Goal: Navigation & Orientation: Find specific page/section

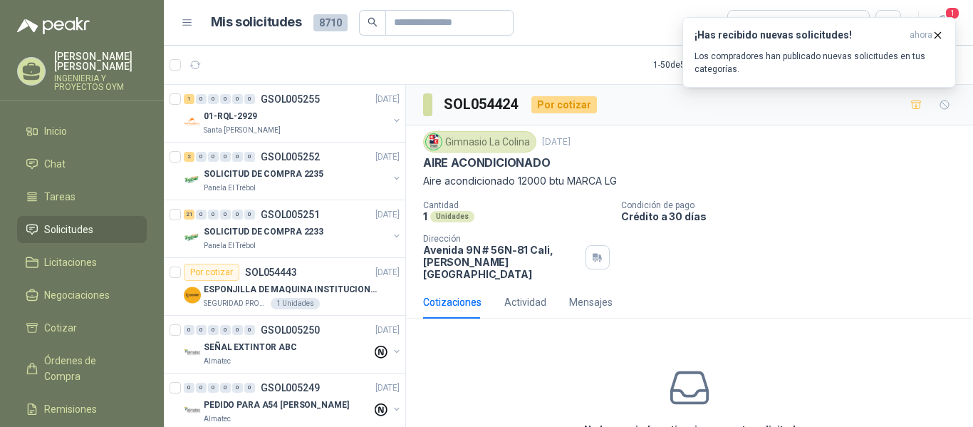
scroll to position [216, 0]
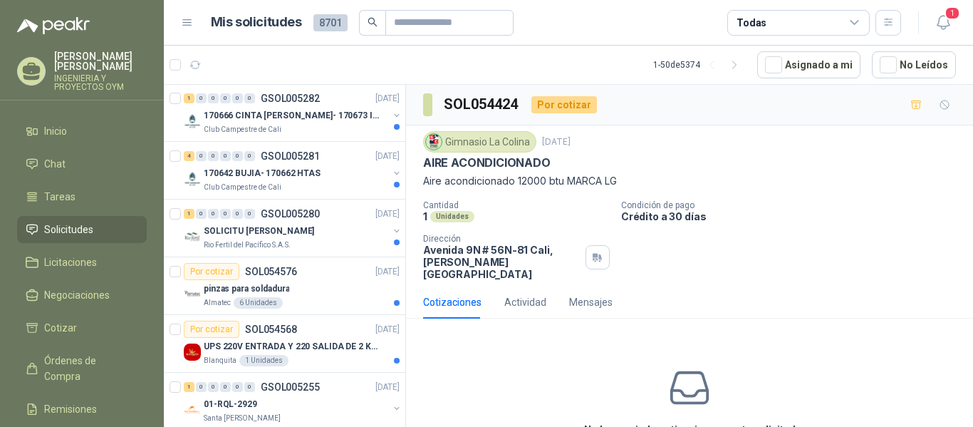
scroll to position [486, 0]
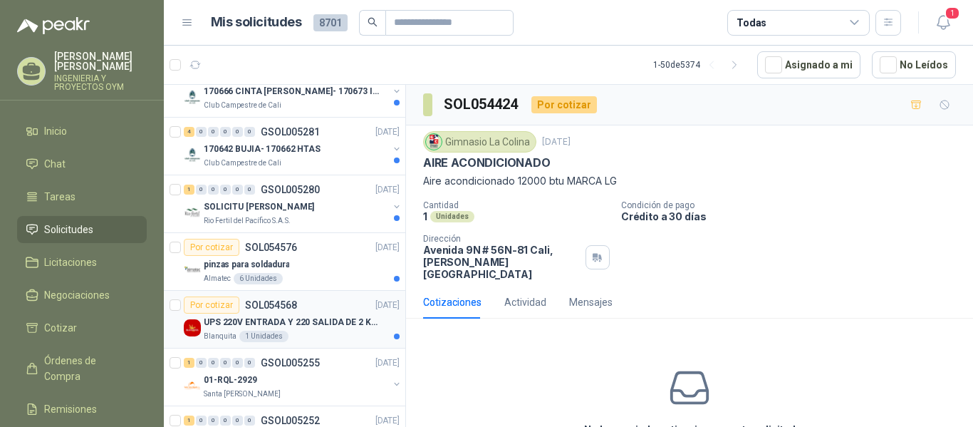
click at [316, 330] on div "UPS 220V ENTRADA Y 220 SALIDA DE 2 KVA" at bounding box center [302, 321] width 196 height 17
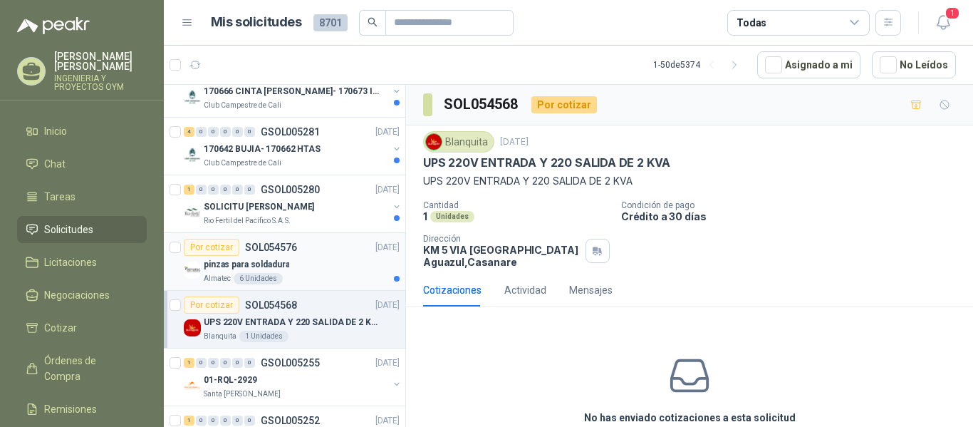
click at [304, 254] on div "Por cotizar SOL054576 02/09/25" at bounding box center [292, 247] width 216 height 17
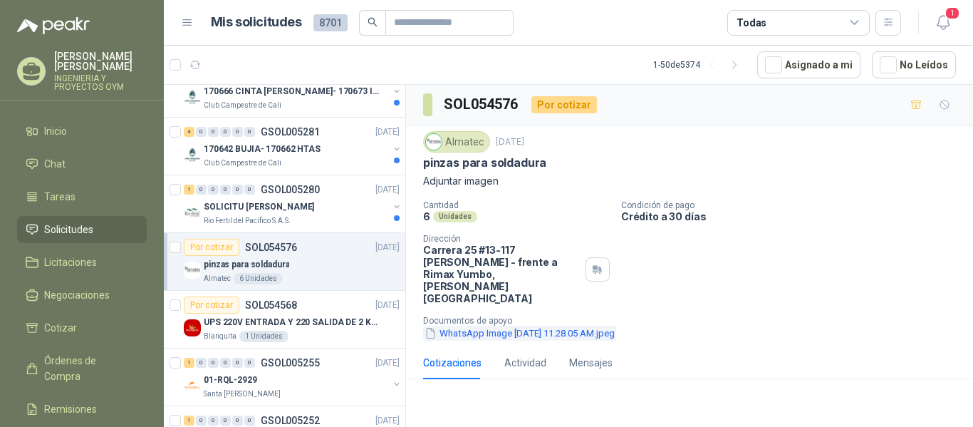
click at [530, 325] on button "WhatsApp Image 2025-09-02 at 11.28.05 AM.jpeg" at bounding box center [519, 332] width 193 height 15
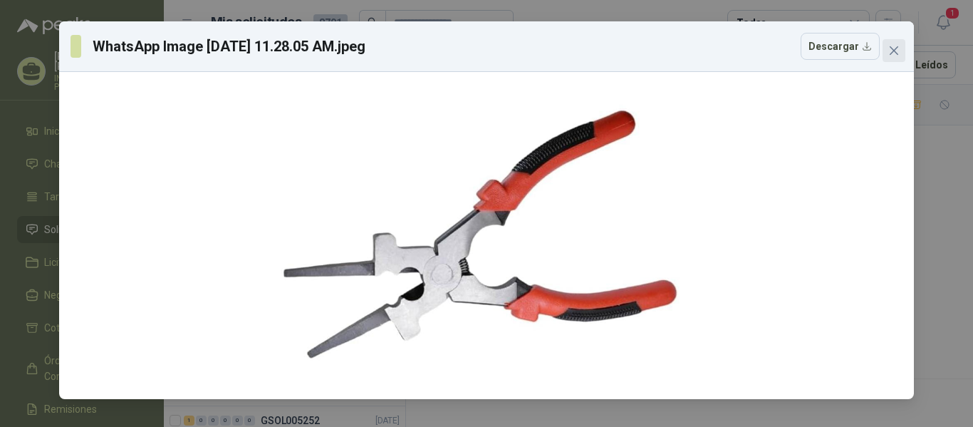
click at [891, 48] on icon "close" at bounding box center [894, 50] width 9 height 9
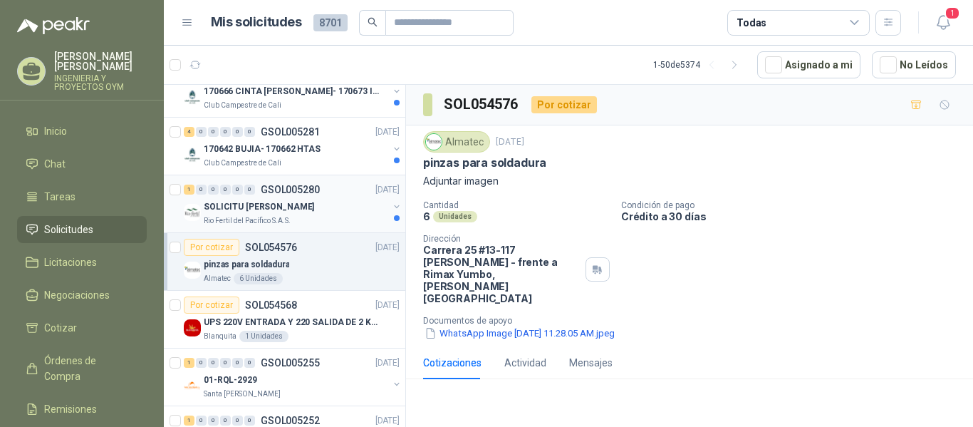
click at [323, 217] on div "Rio Fertil del Pacífico S.A.S." at bounding box center [296, 220] width 184 height 11
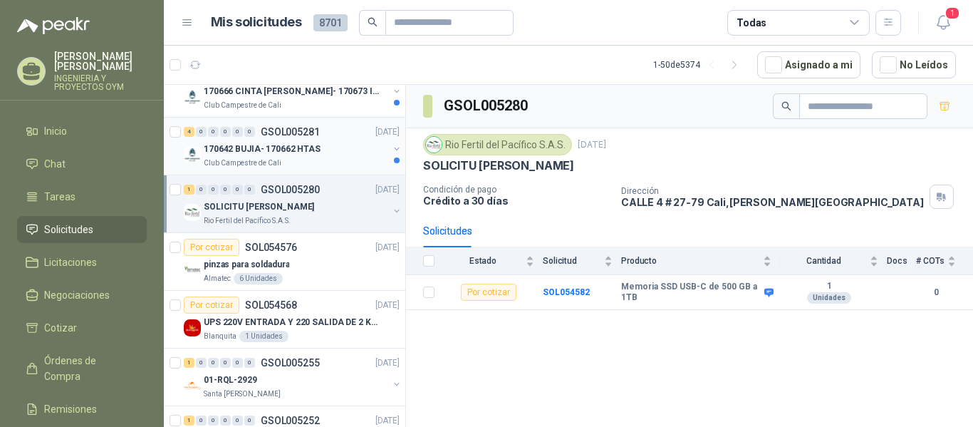
click at [313, 160] on div "Club Campestre de Cali" at bounding box center [296, 162] width 184 height 11
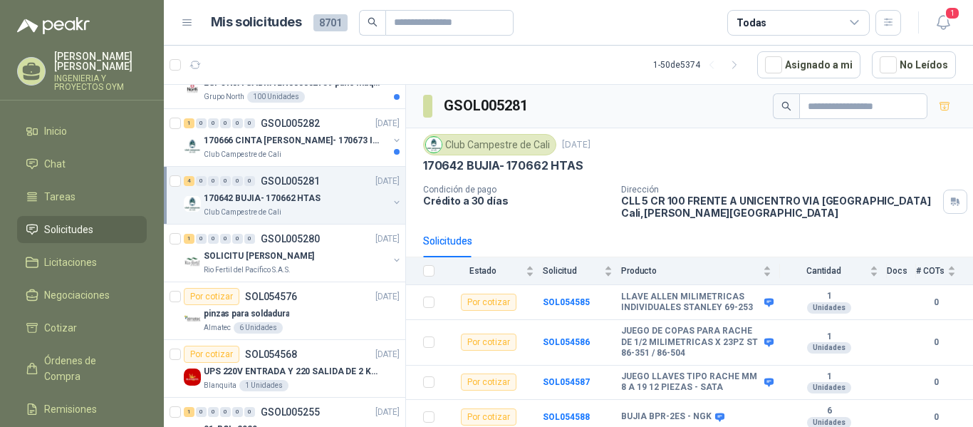
scroll to position [419, 0]
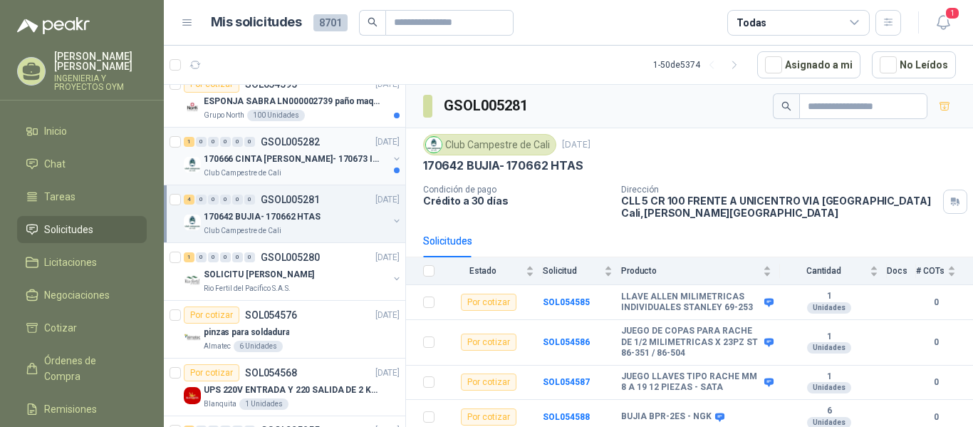
click at [334, 166] on div "170666 CINTA ORNILLO DRYWALL- 170673 IMPERMEABILI" at bounding box center [296, 158] width 184 height 17
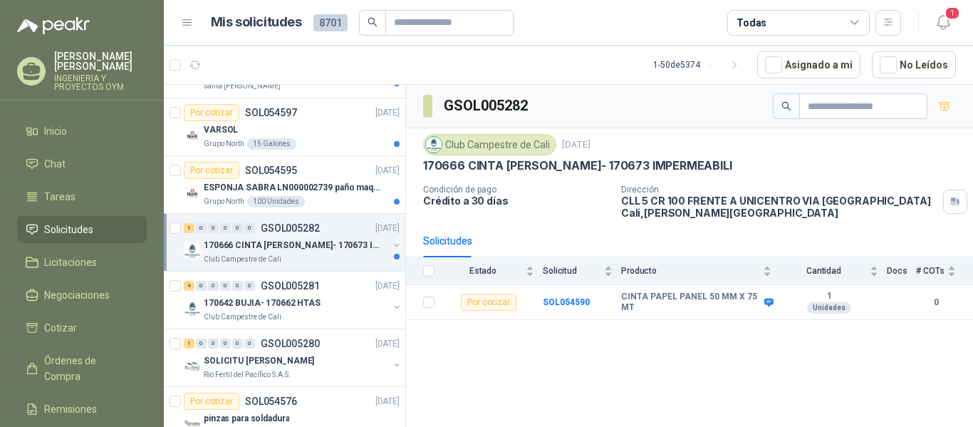
scroll to position [265, 0]
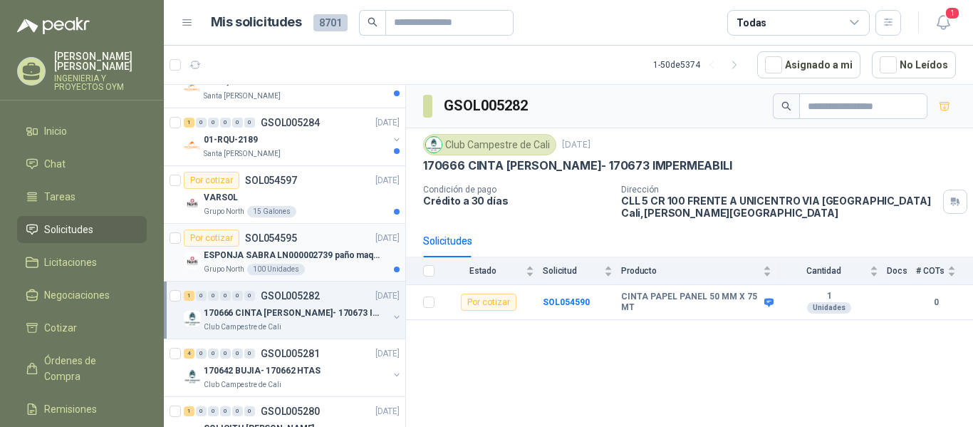
click at [308, 244] on div "Por cotizar SOL054595 02/09/25" at bounding box center [292, 237] width 216 height 17
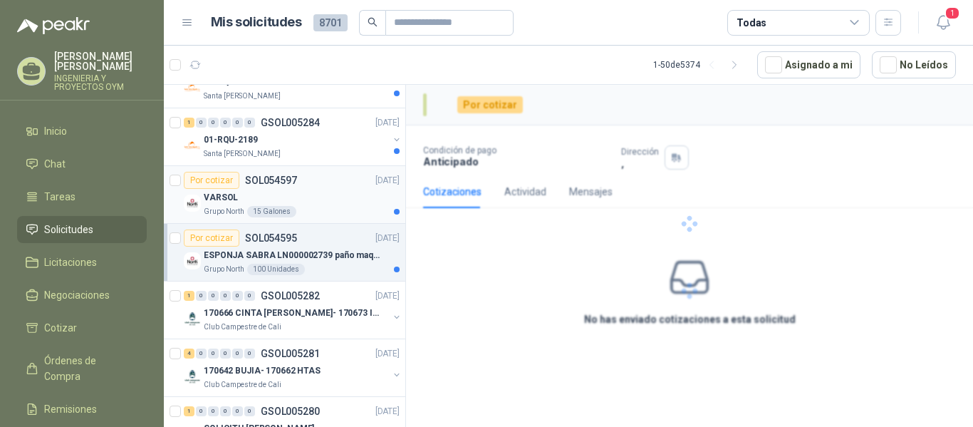
click at [310, 199] on div "VARSOL" at bounding box center [302, 197] width 196 height 17
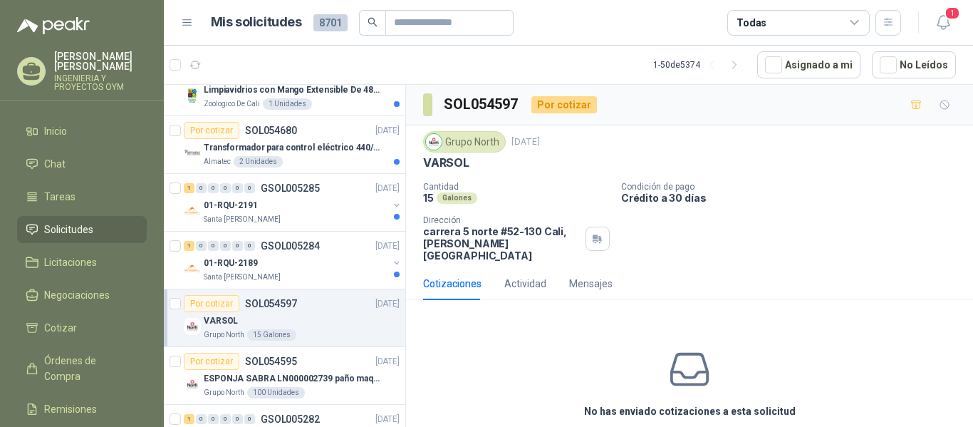
scroll to position [123, 0]
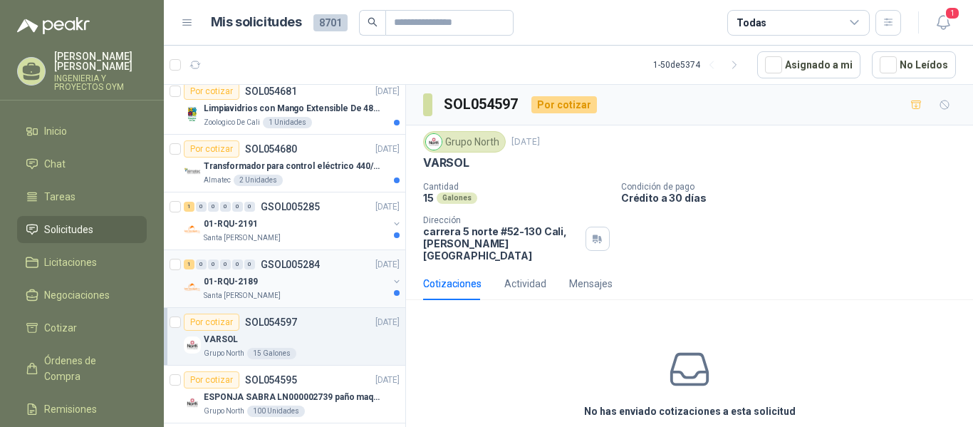
click at [310, 270] on div "1 0 0 0 0 0 GSOL005284 02/09/25" at bounding box center [293, 264] width 219 height 17
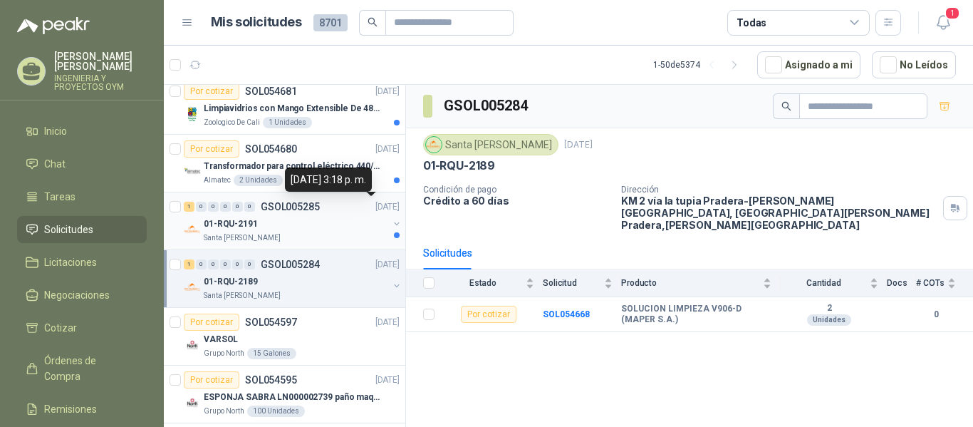
click at [333, 207] on div "1 0 0 0 0 0 GSOL005285 02/09/25" at bounding box center [293, 206] width 219 height 17
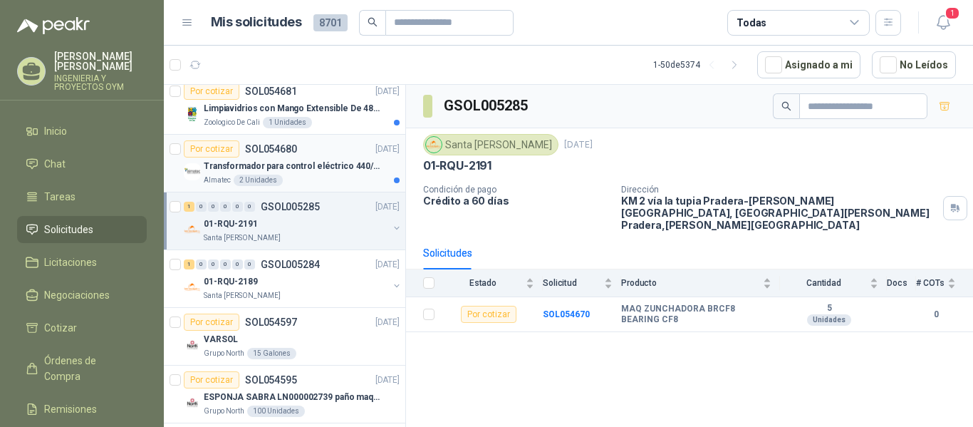
click at [330, 176] on div "Almatec 2 Unidades" at bounding box center [302, 179] width 196 height 11
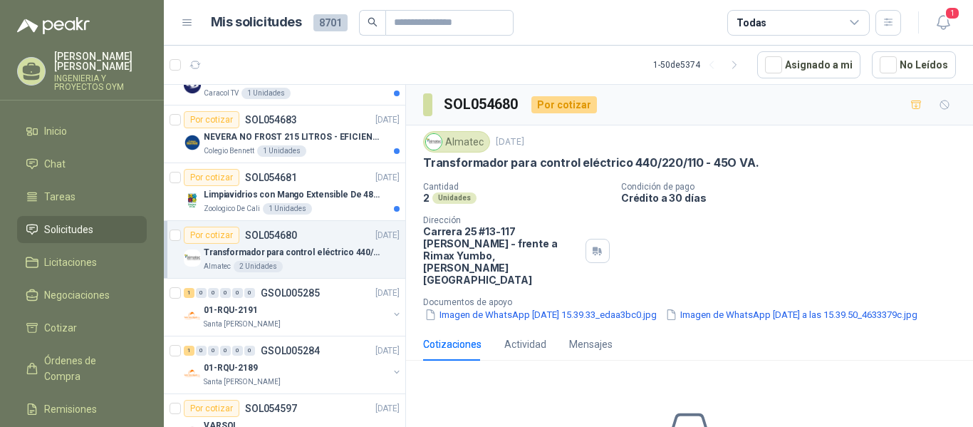
scroll to position [12, 0]
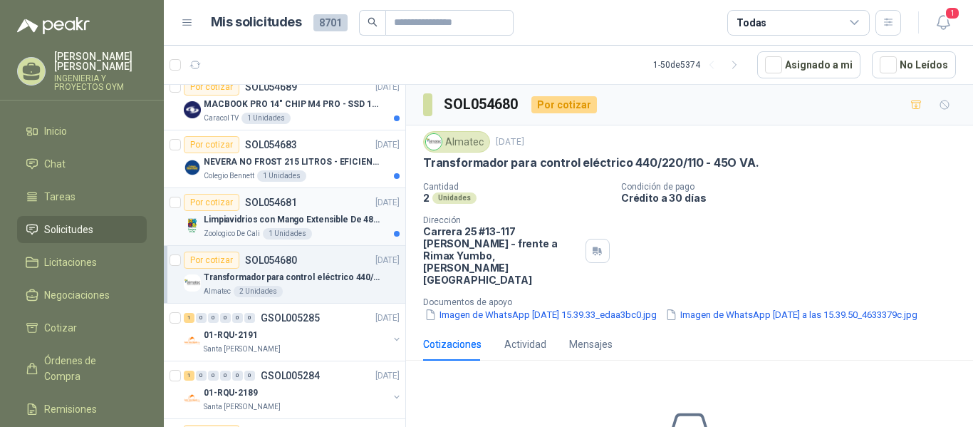
click at [306, 231] on div "1 Unidades" at bounding box center [287, 233] width 49 height 11
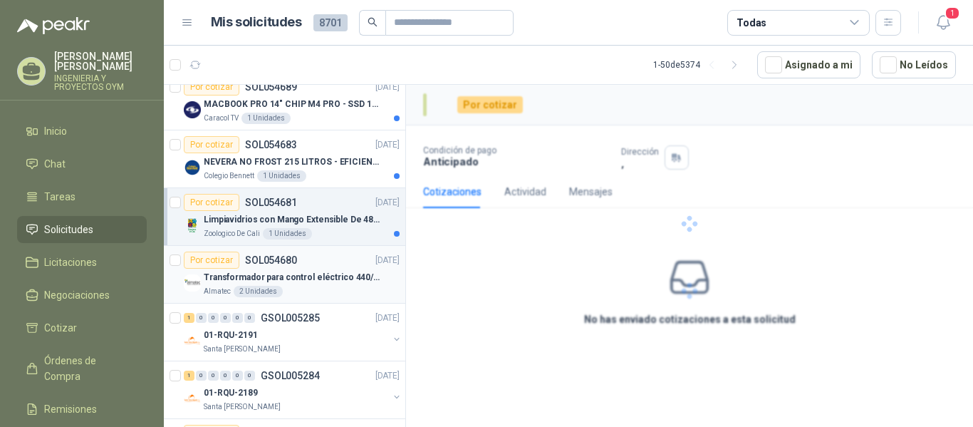
click at [306, 274] on p "Transformador para control eléctrico 440/220/110 - 45O VA." at bounding box center [292, 278] width 177 height 14
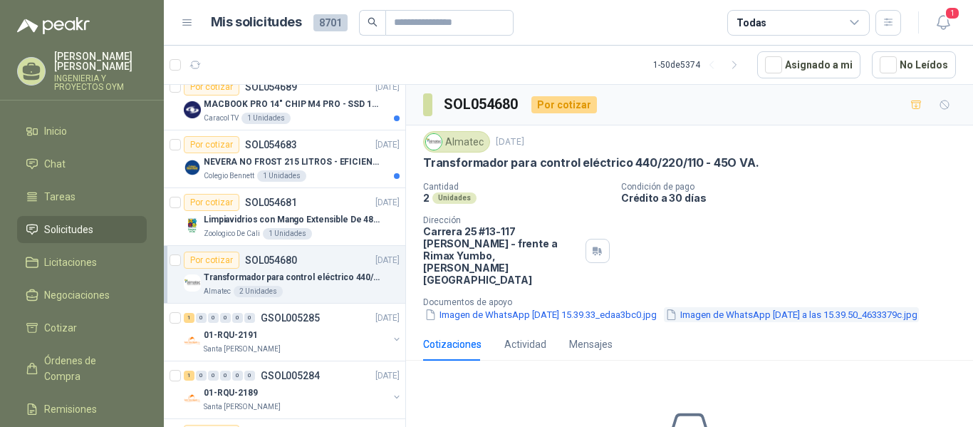
click at [664, 309] on button "Imagen de WhatsApp 2025-09-02 a las 15.39.50_4633379c.jpg" at bounding box center [791, 314] width 255 height 15
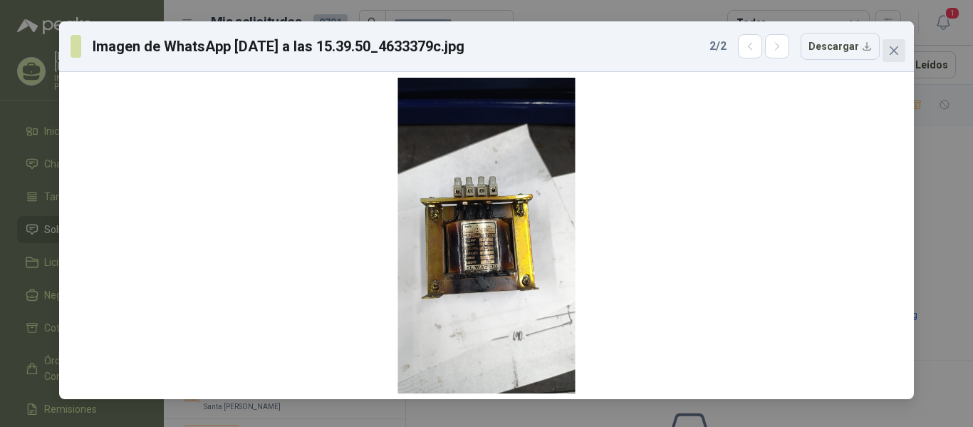
click at [898, 58] on button "Close" at bounding box center [893, 50] width 23 height 23
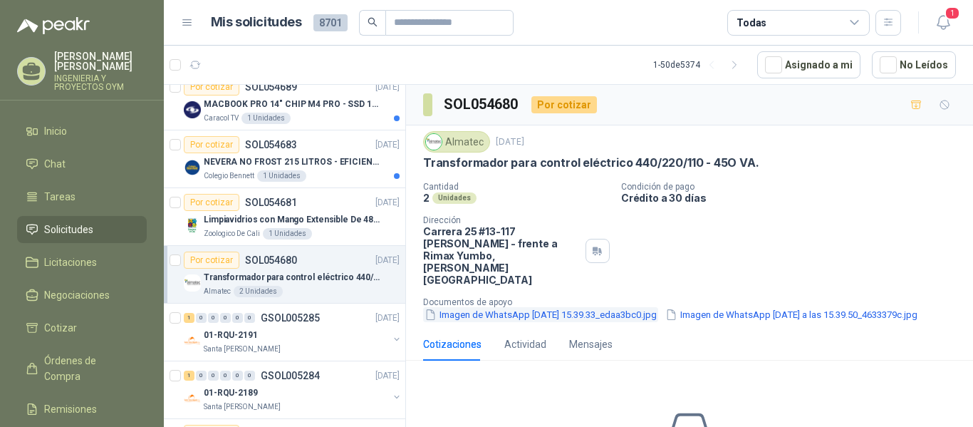
click at [469, 307] on button "Imagen de WhatsApp 2025-09-02 a las 15.39.33_edaa3bc0.jpg" at bounding box center [540, 314] width 235 height 15
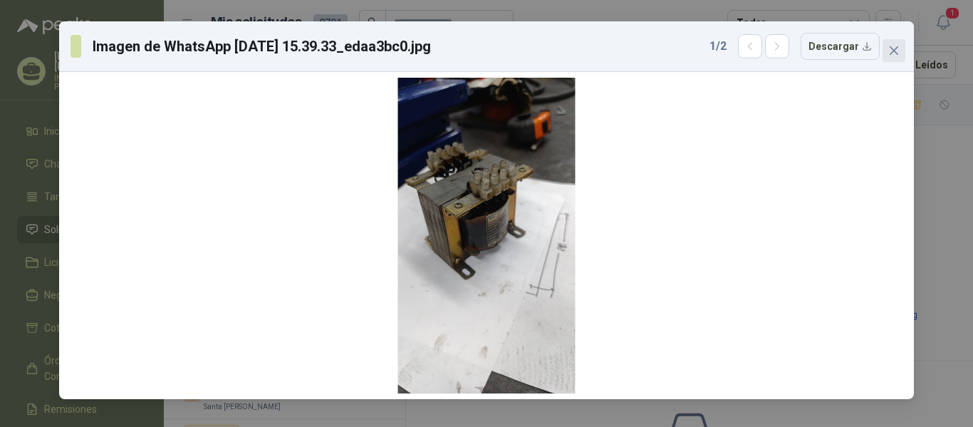
click at [896, 49] on icon "close" at bounding box center [894, 50] width 9 height 9
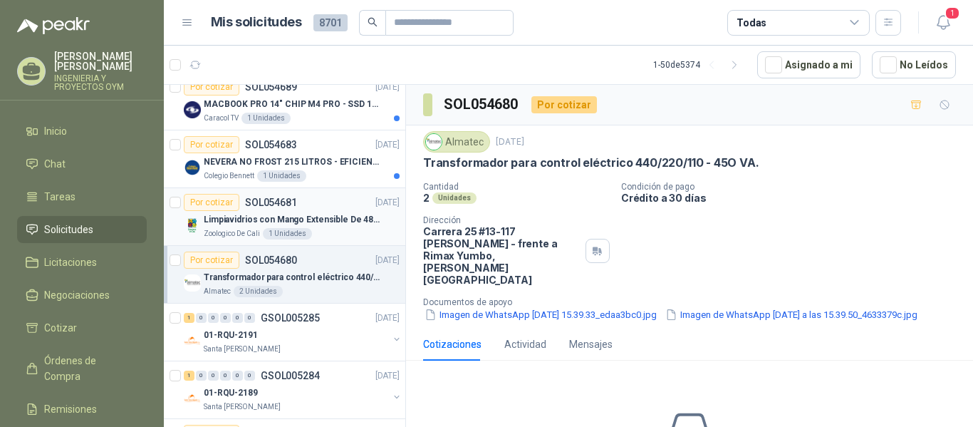
click at [313, 198] on div "Por cotizar SOL054681 02/09/25" at bounding box center [292, 202] width 216 height 17
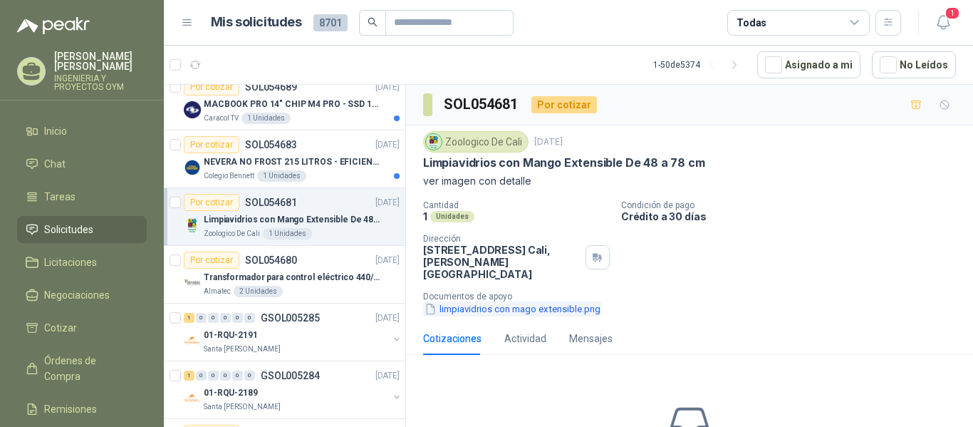
click at [462, 301] on button "limpiavidrios con mago extensible.png" at bounding box center [512, 308] width 179 height 15
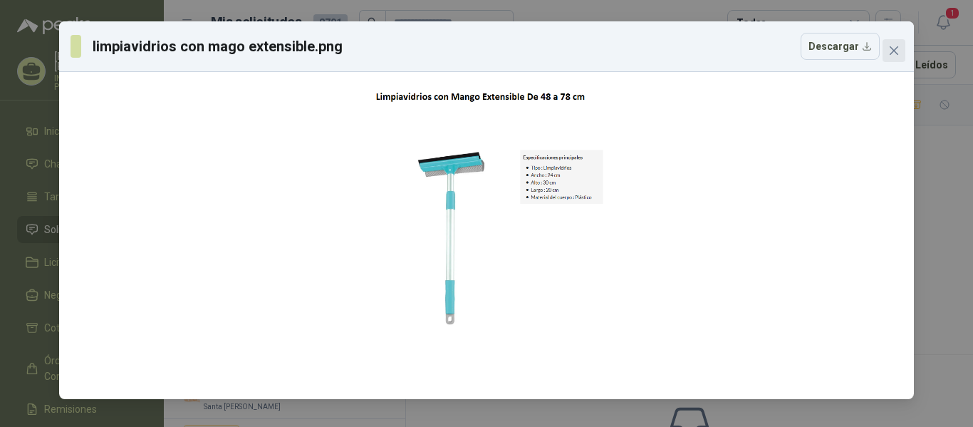
click at [899, 57] on button "Close" at bounding box center [893, 50] width 23 height 23
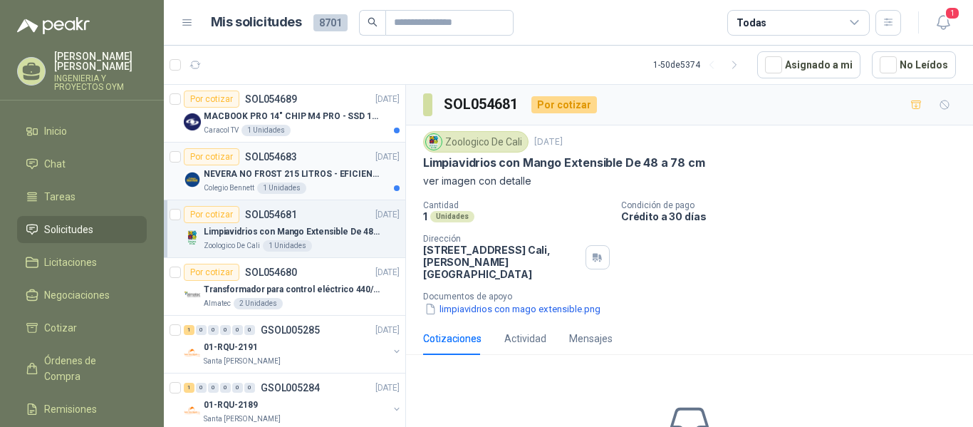
click at [318, 186] on div "Colegio Bennett 1 Unidades" at bounding box center [302, 187] width 196 height 11
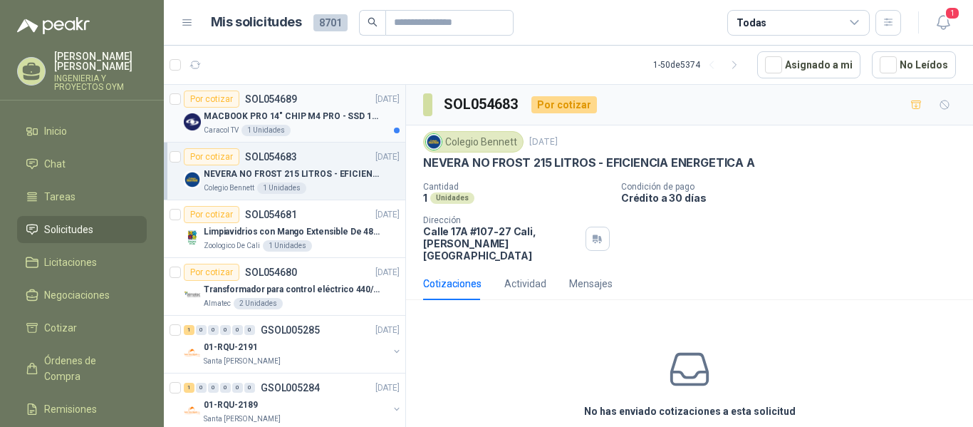
click at [327, 126] on div "Caracol TV 1 Unidades" at bounding box center [302, 130] width 196 height 11
